Goal: Task Accomplishment & Management: Use online tool/utility

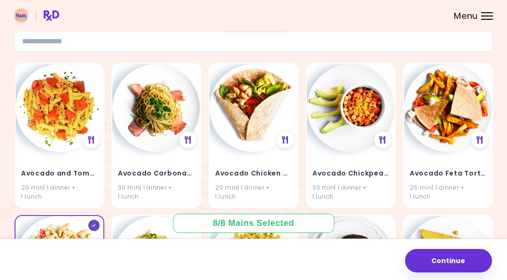
scroll to position [61, 0]
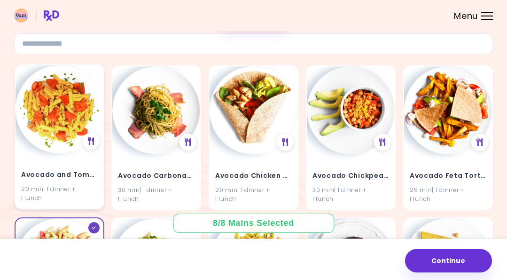
drag, startPoint x: 45, startPoint y: 137, endPoint x: 39, endPoint y: 143, distance: 8.7
click at [39, 143] on img at bounding box center [60, 109] width 88 height 88
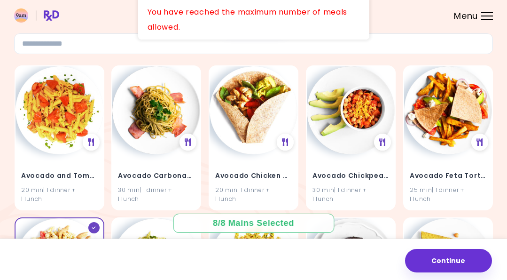
click at [487, 16] on div "Menu" at bounding box center [487, 16] width 12 height 8
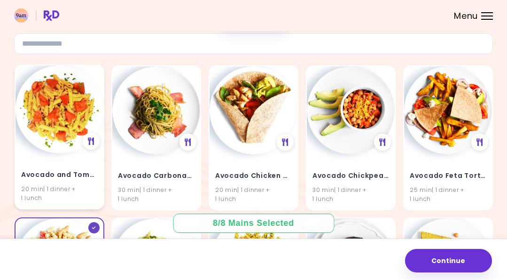
click at [82, 158] on div "Avocado and Tomato Pasta Salad 20 min | 1 dinner + 1 lunch" at bounding box center [60, 180] width 88 height 55
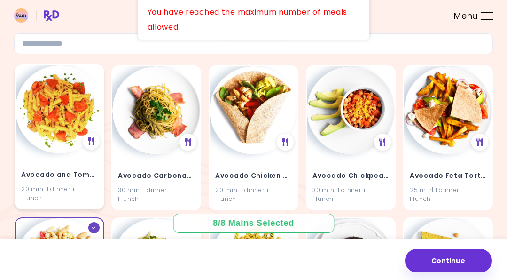
drag, startPoint x: 54, startPoint y: 174, endPoint x: 43, endPoint y: 182, distance: 13.2
click at [43, 182] on h4 "Avocado and Tomato Pasta Salad" at bounding box center [59, 174] width 77 height 15
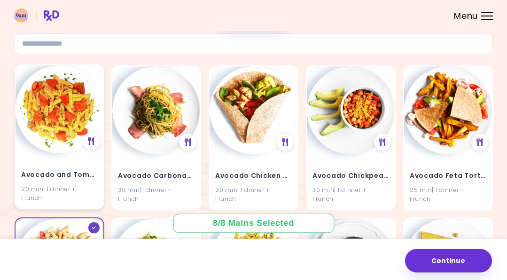
click at [43, 184] on div "20 min | 1 dinner + 1 lunch" at bounding box center [59, 193] width 77 height 18
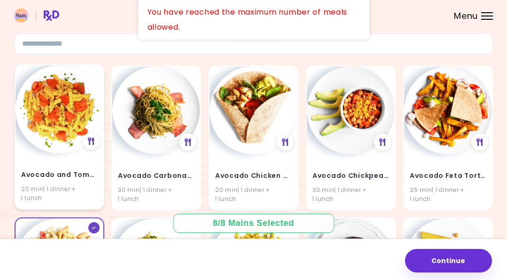
click at [45, 195] on div "20 min | 1 dinner + 1 lunch" at bounding box center [59, 193] width 77 height 18
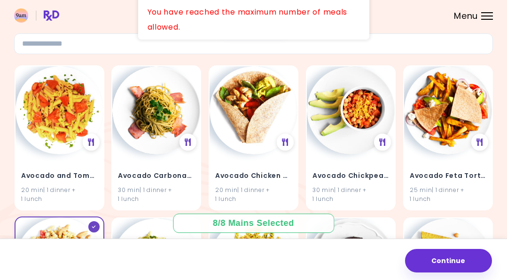
click at [46, 226] on img at bounding box center [60, 261] width 88 height 88
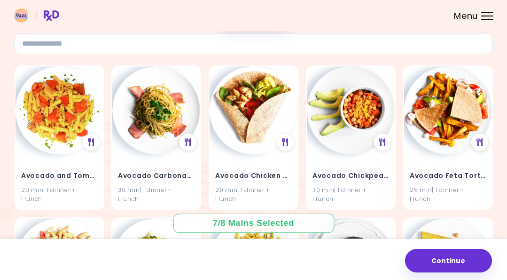
scroll to position [681, 0]
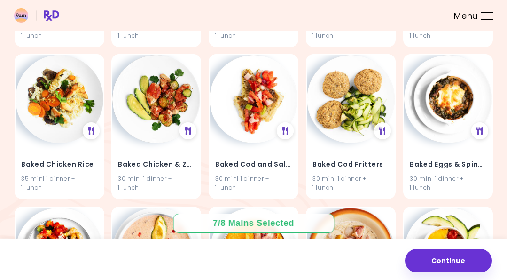
click at [251, 221] on div "7 / 8 Mains Selected" at bounding box center [253, 223] width 95 height 12
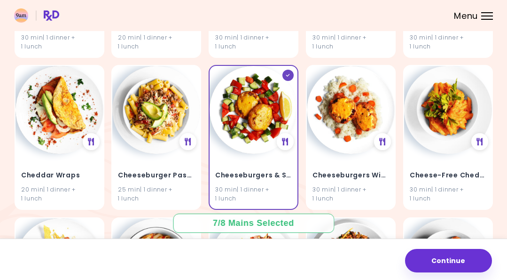
scroll to position [3105, 0]
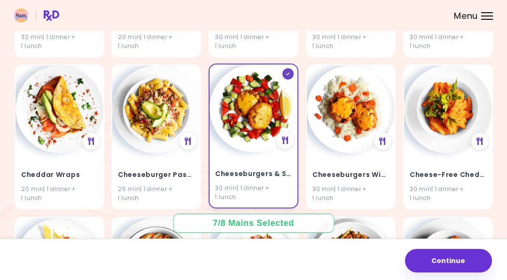
click at [291, 73] on div at bounding box center [288, 73] width 11 height 11
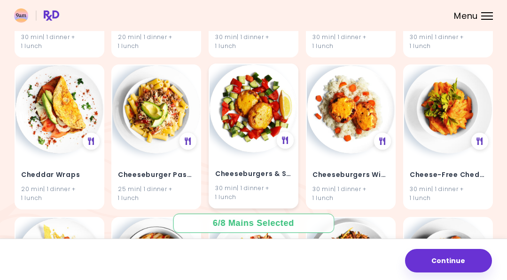
click at [498, 30] on header at bounding box center [253, 15] width 507 height 31
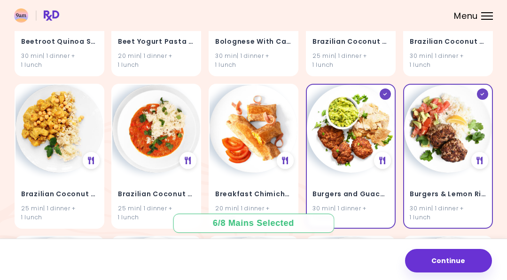
scroll to position [2461, 0]
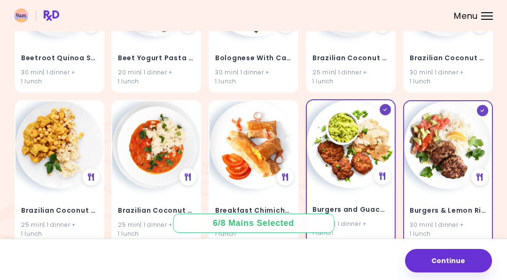
click at [387, 110] on icon at bounding box center [385, 109] width 4 height 3
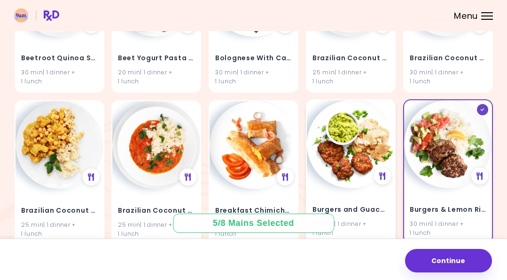
click at [481, 109] on icon at bounding box center [483, 109] width 4 height 3
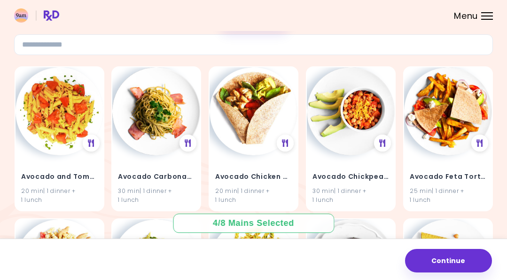
scroll to position [0, 0]
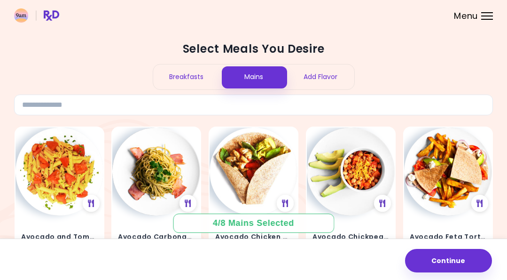
click at [193, 73] on div "Breakfasts" at bounding box center [186, 76] width 67 height 25
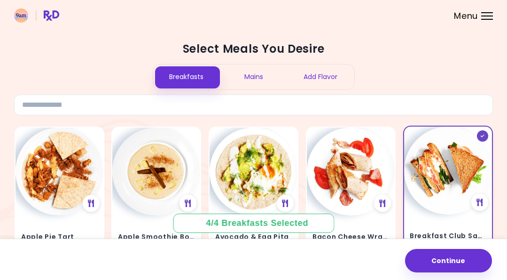
click at [481, 137] on icon at bounding box center [483, 135] width 4 height 3
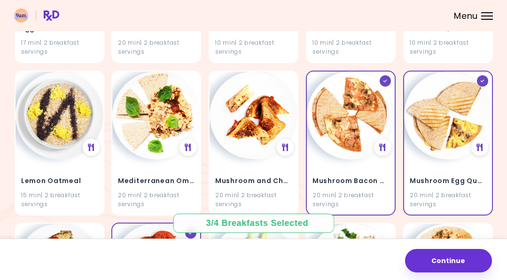
scroll to position [514, 0]
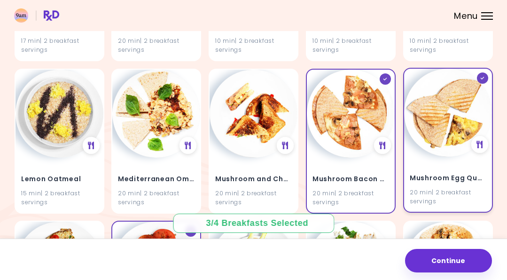
click at [485, 77] on icon at bounding box center [483, 78] width 4 height 3
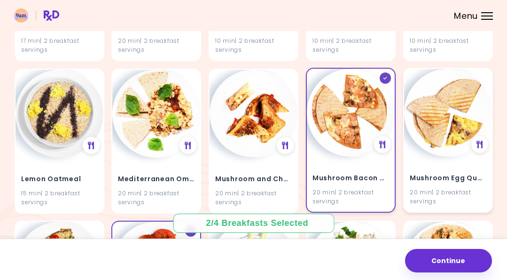
click at [382, 77] on div at bounding box center [385, 77] width 11 height 11
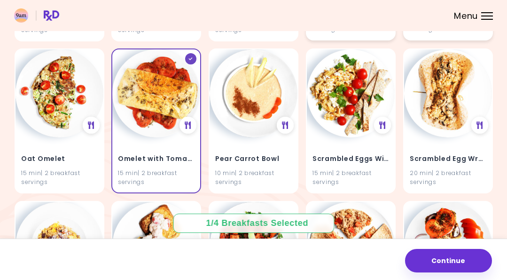
scroll to position [685, 0]
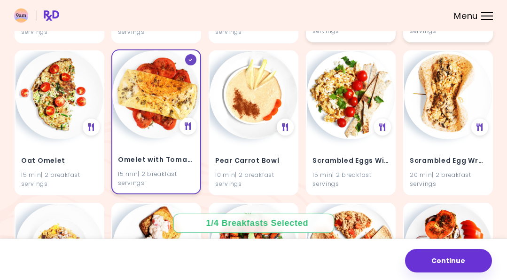
click at [196, 60] on div at bounding box center [190, 59] width 11 height 11
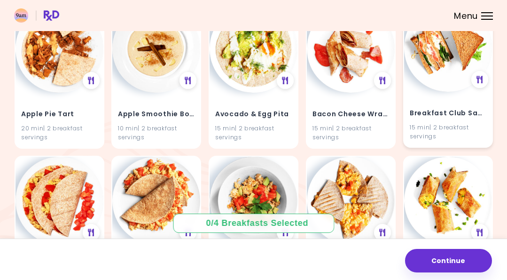
scroll to position [0, 0]
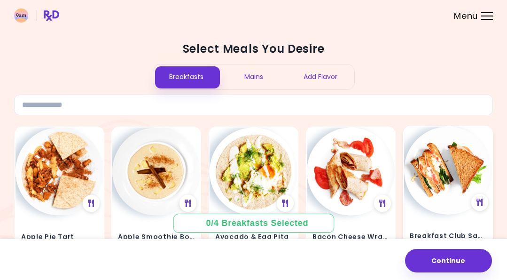
click at [320, 79] on div "Add Flavor" at bounding box center [320, 76] width 67 height 25
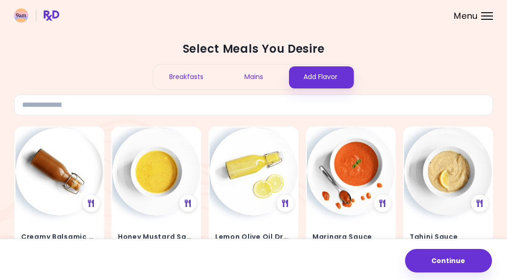
click at [254, 76] on div "Mains" at bounding box center [253, 76] width 67 height 25
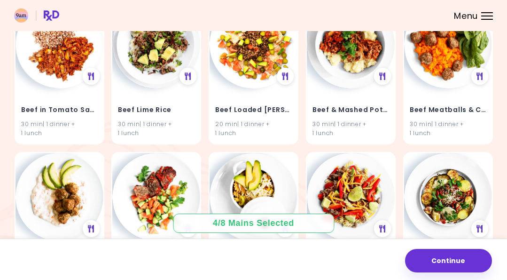
scroll to position [1690, 0]
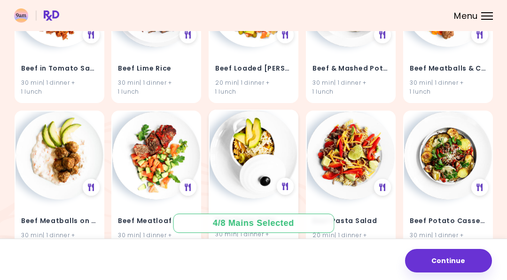
click at [265, 183] on img at bounding box center [254, 154] width 88 height 88
click at [284, 114] on div "Beef Pasta Bake 30 min | 1 dinner + 1 lunch" at bounding box center [254, 182] width 90 height 145
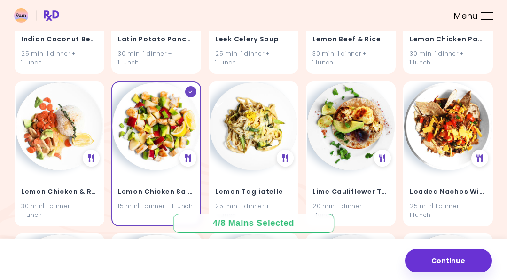
scroll to position [9800, 0]
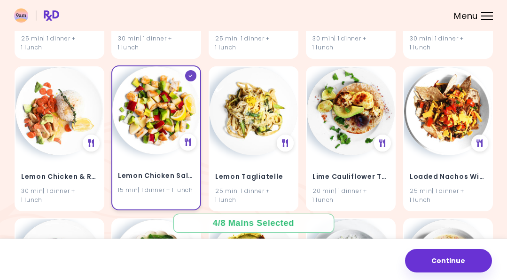
click at [192, 77] on icon at bounding box center [191, 75] width 4 height 3
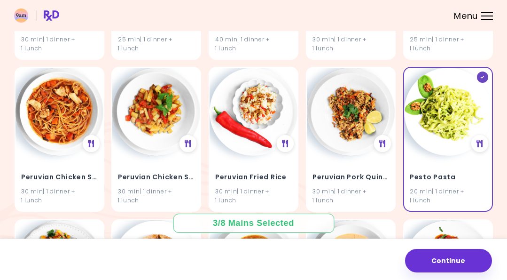
scroll to position [12405, 0]
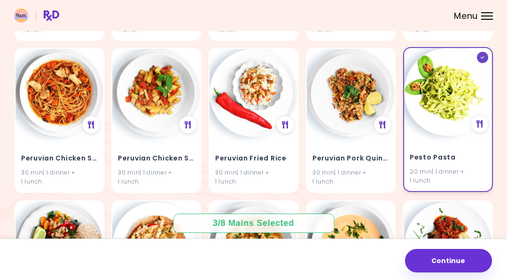
click at [483, 60] on div at bounding box center [482, 57] width 11 height 11
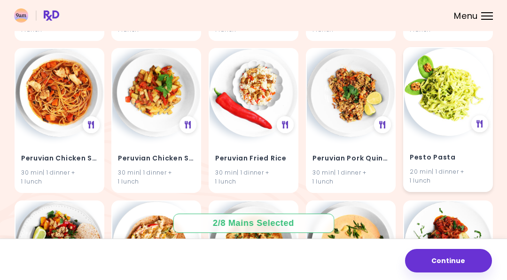
scroll to position [12160, 0]
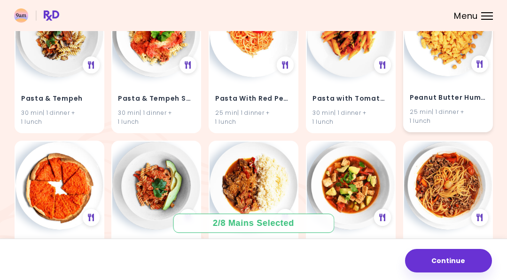
click at [465, 128] on div "Peanut Butter Hummus Pasta 25 min | 1 dinner + 1 lunch" at bounding box center [448, 103] width 88 height 55
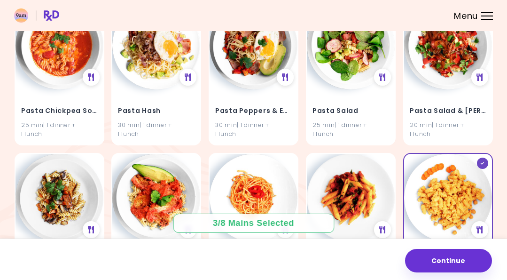
scroll to position [12052, 0]
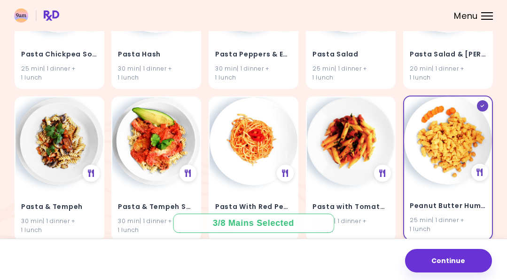
click at [485, 110] on div at bounding box center [482, 105] width 11 height 11
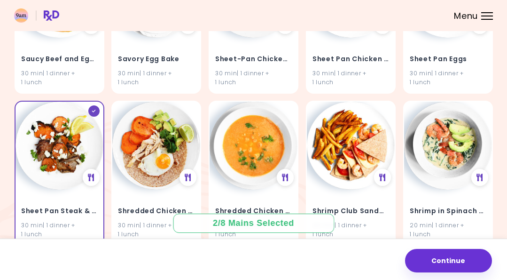
scroll to position [13783, 0]
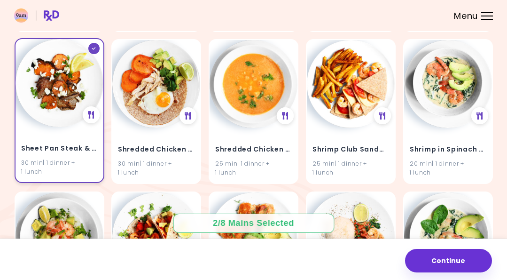
click at [92, 52] on div at bounding box center [93, 48] width 11 height 11
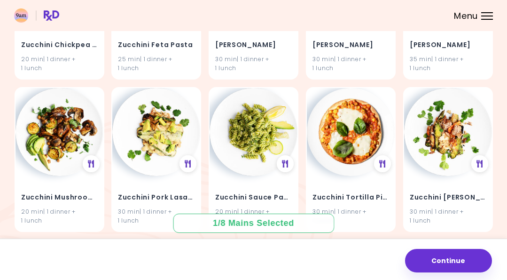
scroll to position [19398, 0]
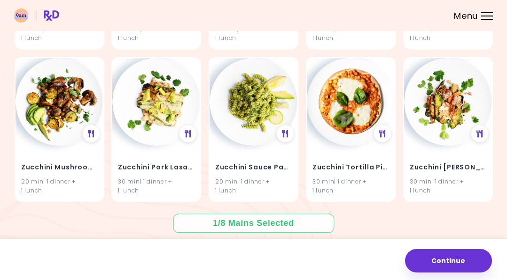
click at [279, 221] on div "1 / 8 Mains Selected" at bounding box center [253, 223] width 95 height 12
click at [230, 222] on div "1 / 8 Mains Selected" at bounding box center [253, 223] width 95 height 12
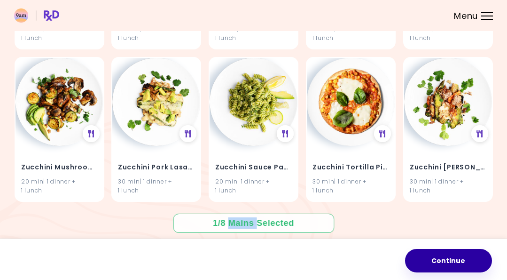
click at [457, 257] on button "Continue" at bounding box center [448, 261] width 87 height 24
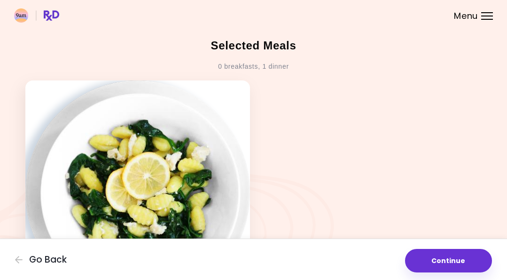
click at [207, 149] on img at bounding box center [137, 192] width 225 height 225
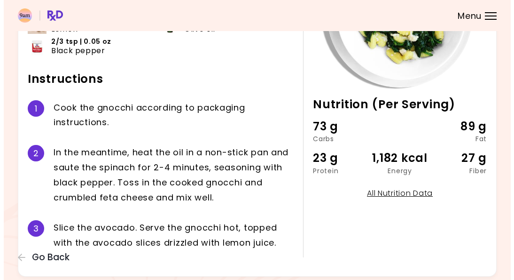
scroll to position [137, 0]
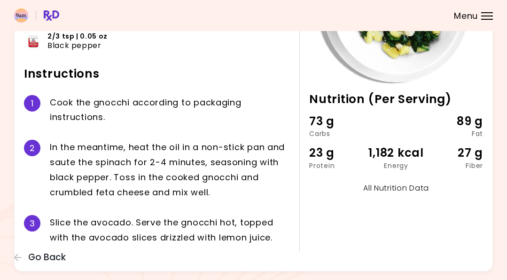
click at [398, 189] on link "All Nutrition Data" at bounding box center [396, 187] width 66 height 11
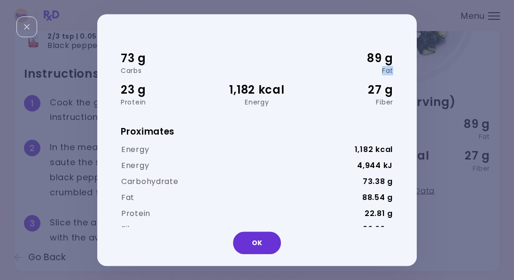
drag, startPoint x: 408, startPoint y: 50, endPoint x: 415, endPoint y: 68, distance: 19.2
click at [415, 68] on div "73 g Carbs 89 g Fat 23 g Protein 1,182 kcal Energy 27 g Fiber Proximates Energy…" at bounding box center [257, 140] width 320 height 252
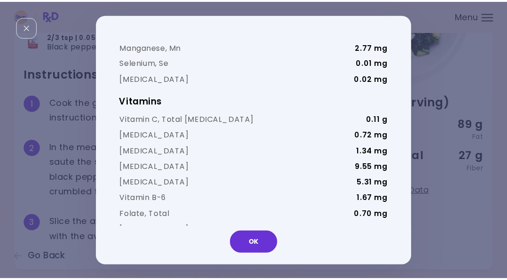
scroll to position [0, 0]
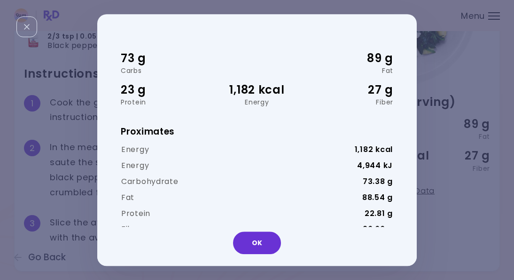
click at [467, 47] on div "73 g Carbs 89 g Fat 23 g Protein 1,182 kcal Energy 27 g Fiber Proximates Energy…" at bounding box center [257, 140] width 514 height 280
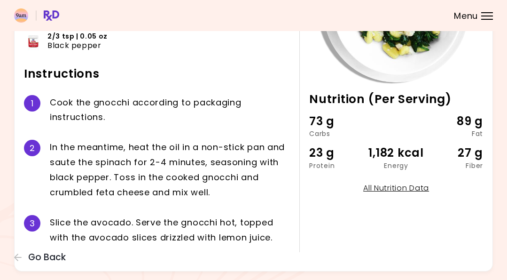
click at [418, 247] on div "20 min Nutrition (Per Serving) 73 g Carbs 89 g Fat 23 g Protein 1,182 kcal Ener…" at bounding box center [391, 95] width 184 height 316
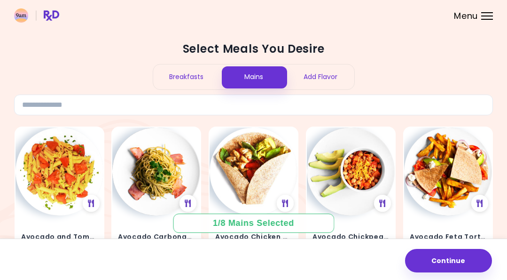
click at [494, 14] on header at bounding box center [253, 15] width 507 height 31
click at [487, 16] on div at bounding box center [487, 16] width 12 height 1
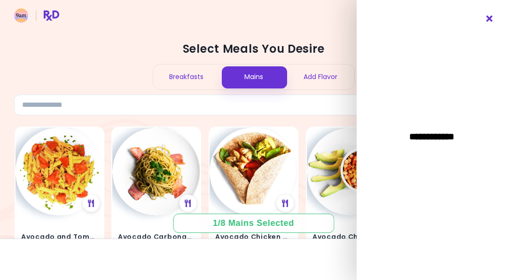
click at [488, 16] on icon "Close" at bounding box center [490, 19] width 9 height 7
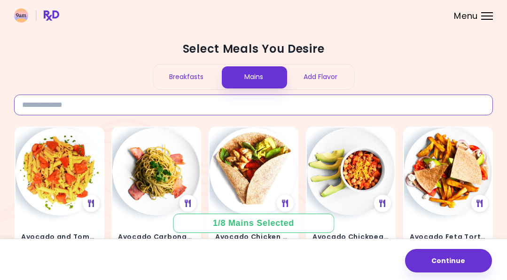
click at [94, 103] on input at bounding box center [253, 105] width 479 height 21
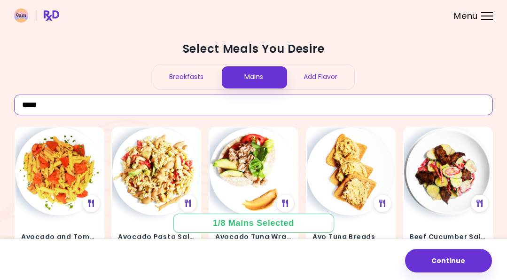
drag, startPoint x: 63, startPoint y: 105, endPoint x: -2, endPoint y: 106, distance: 64.9
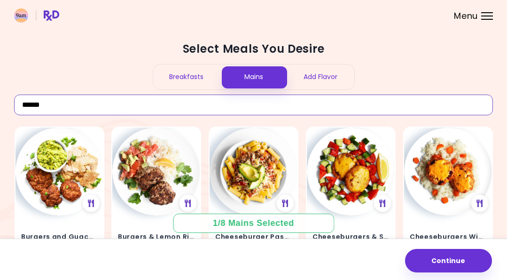
click at [20, 107] on input "******" at bounding box center [253, 105] width 479 height 21
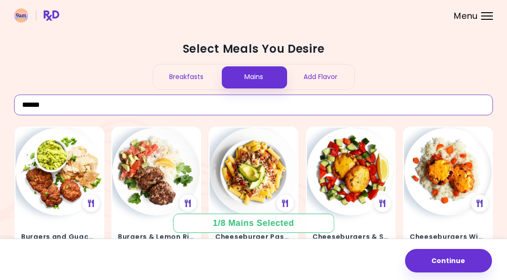
click at [23, 102] on input "******" at bounding box center [253, 105] width 479 height 21
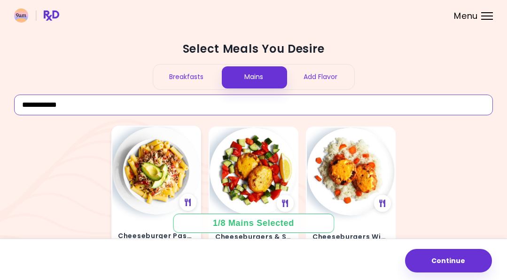
type input "**********"
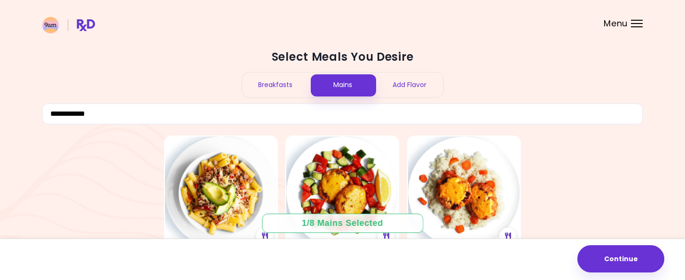
drag, startPoint x: 268, startPoint y: 157, endPoint x: 137, endPoint y: 198, distance: 137.0
click at [139, 197] on div "Cheeseburger Pasta 25 min | 1 dinner + 1 lunch Cheeseburgers & Salad 30 min | 1…" at bounding box center [342, 215] width 600 height 167
click at [257, 100] on div "**********" at bounding box center [342, 86] width 600 height 75
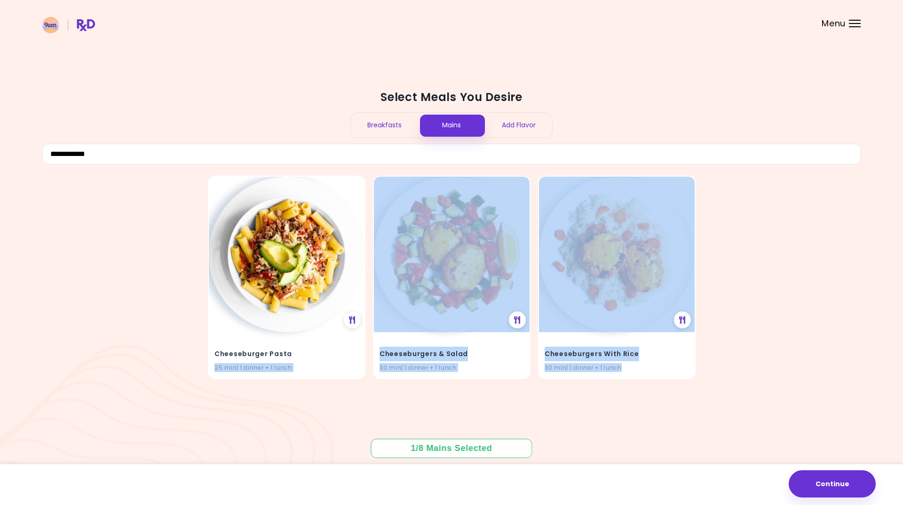
drag, startPoint x: 320, startPoint y: 65, endPoint x: 84, endPoint y: 382, distance: 394.9
click at [84, 279] on div "**********" at bounding box center [451, 252] width 818 height 345
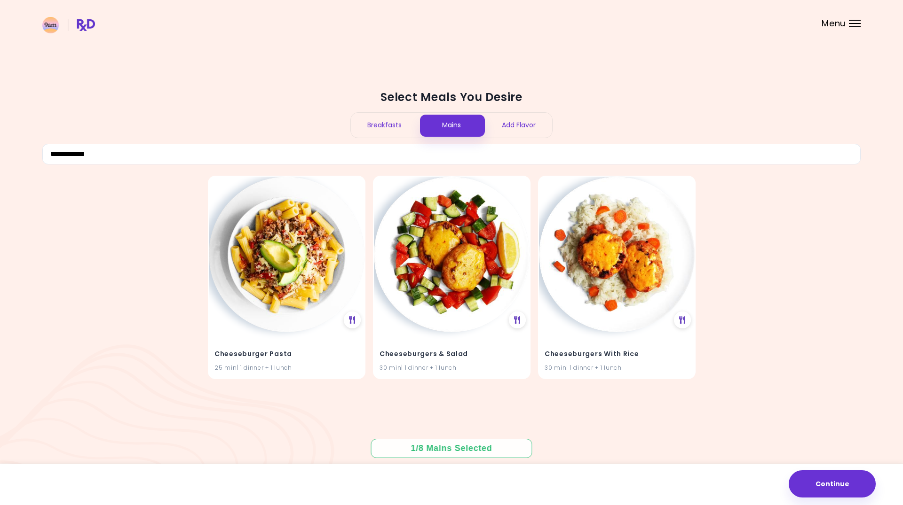
click at [156, 279] on div "Cheeseburger Pasta 25 min | 1 dinner + 1 lunch Cheeseburgers & Salad 30 min | 1…" at bounding box center [451, 277] width 818 height 211
